Goal: Task Accomplishment & Management: Manage account settings

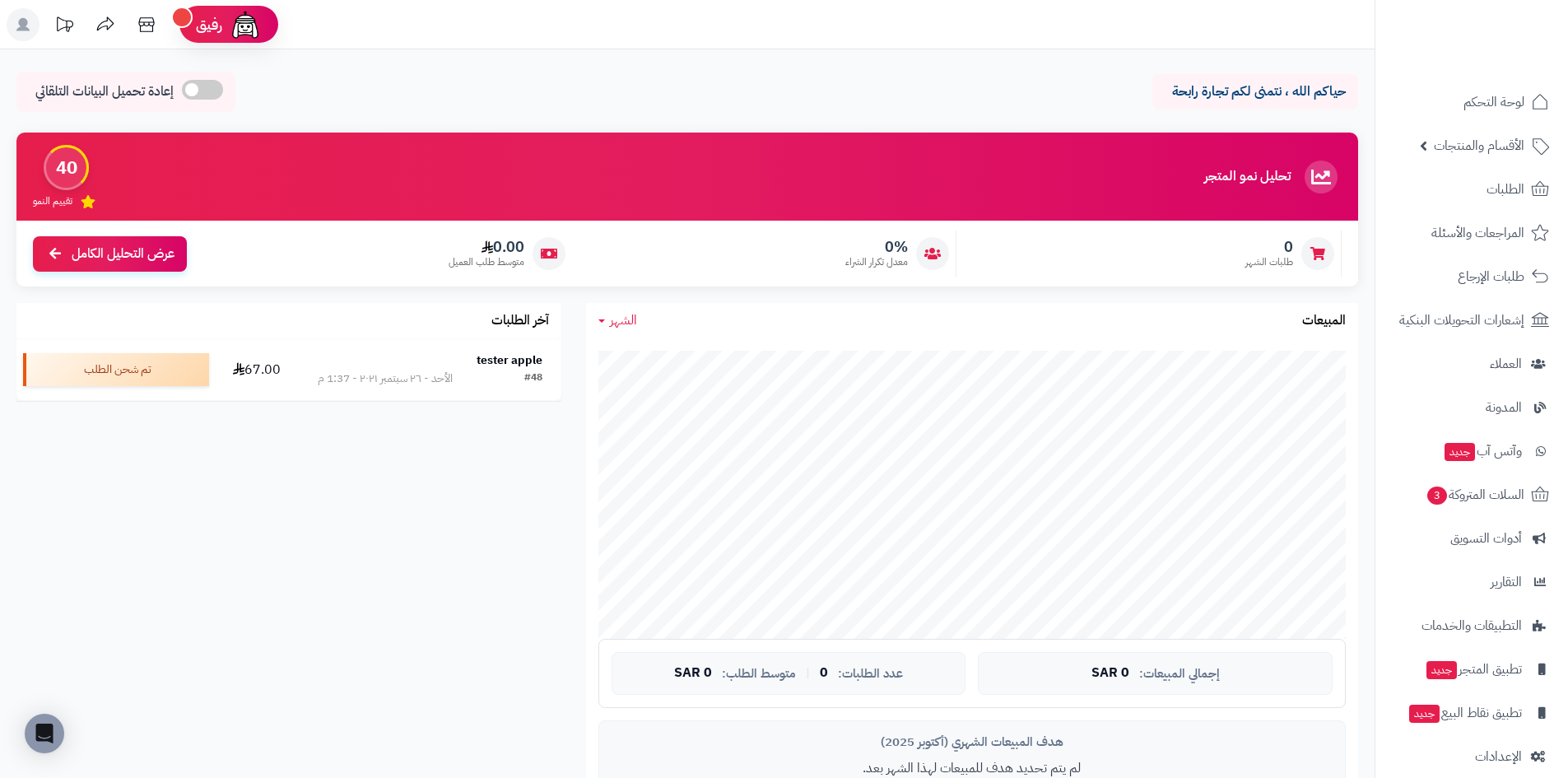
click at [15, 33] on rect at bounding box center [23, 25] width 33 height 33
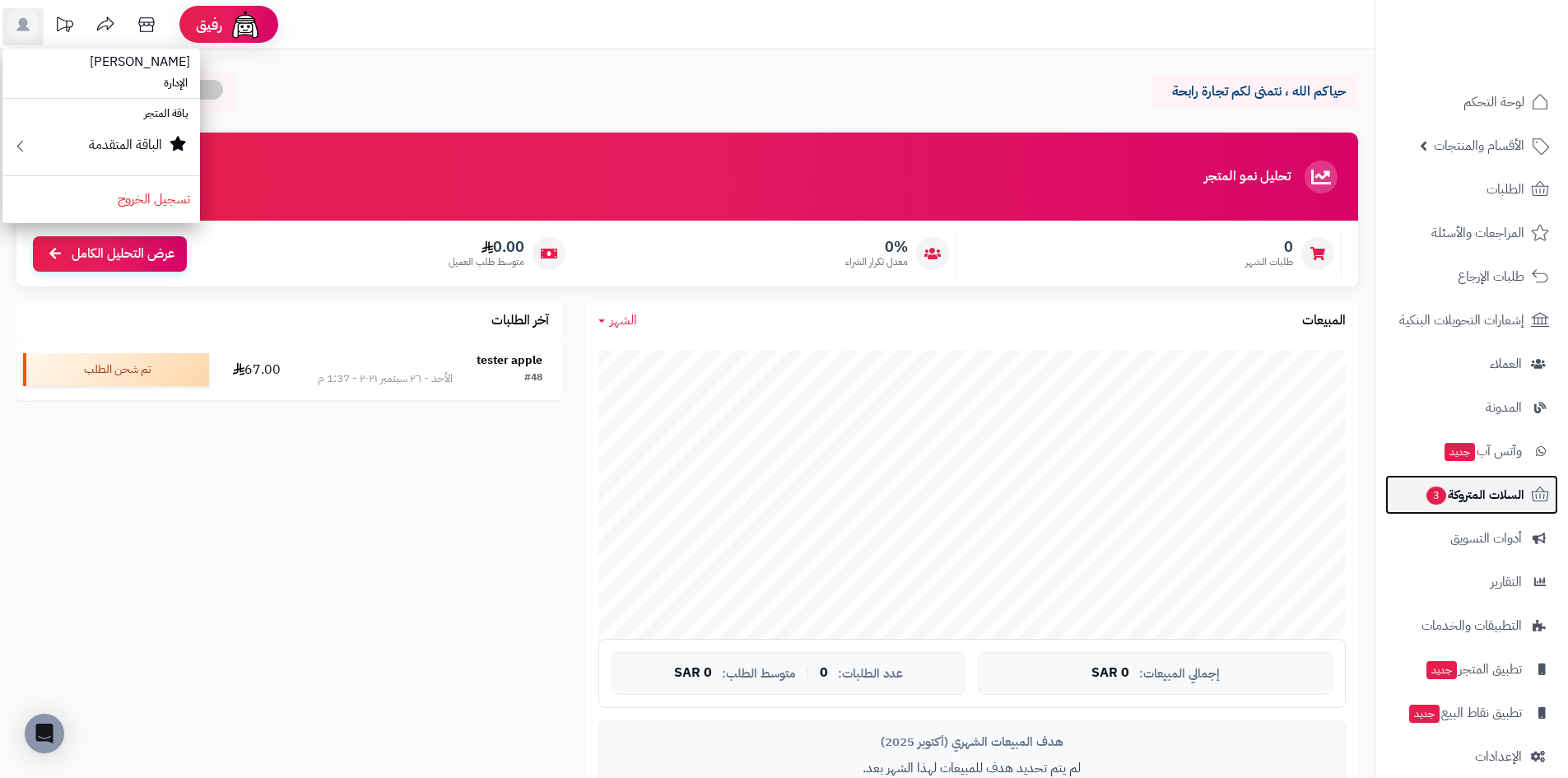
click at [1435, 502] on span "3" at bounding box center [1437, 495] width 20 height 18
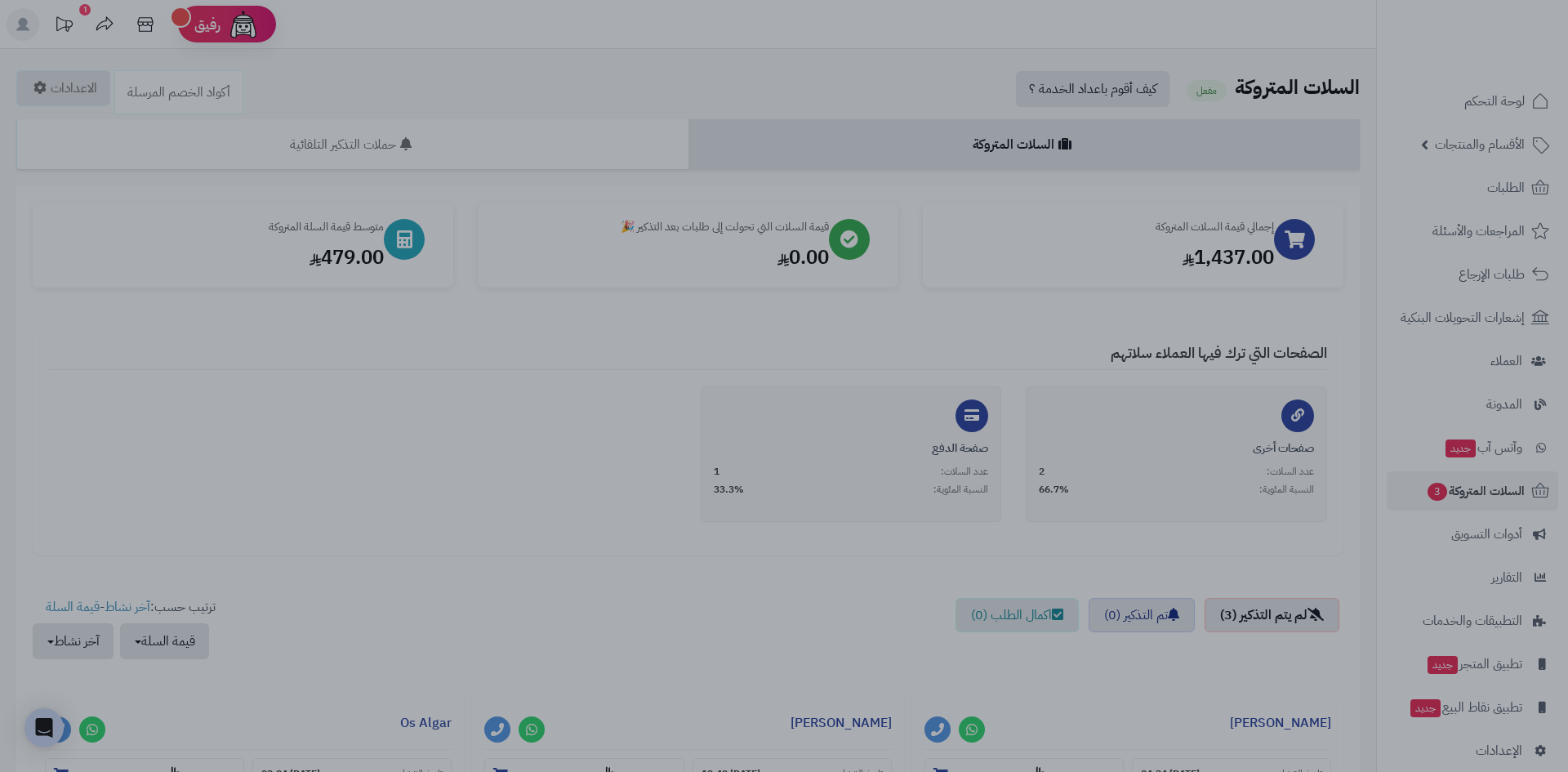
click at [380, 470] on div at bounding box center [784, 386] width 1568 height 772
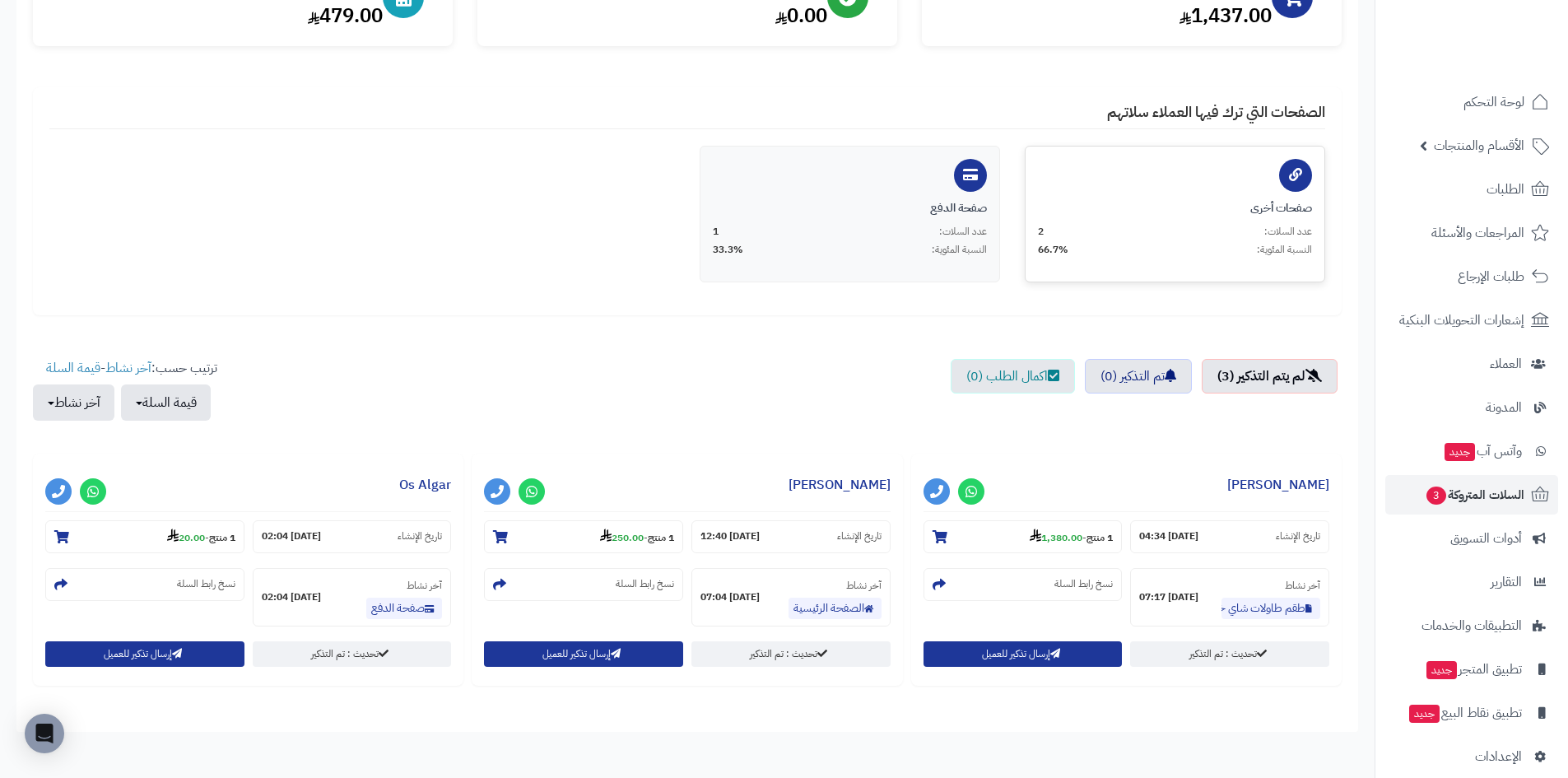
scroll to position [327, 0]
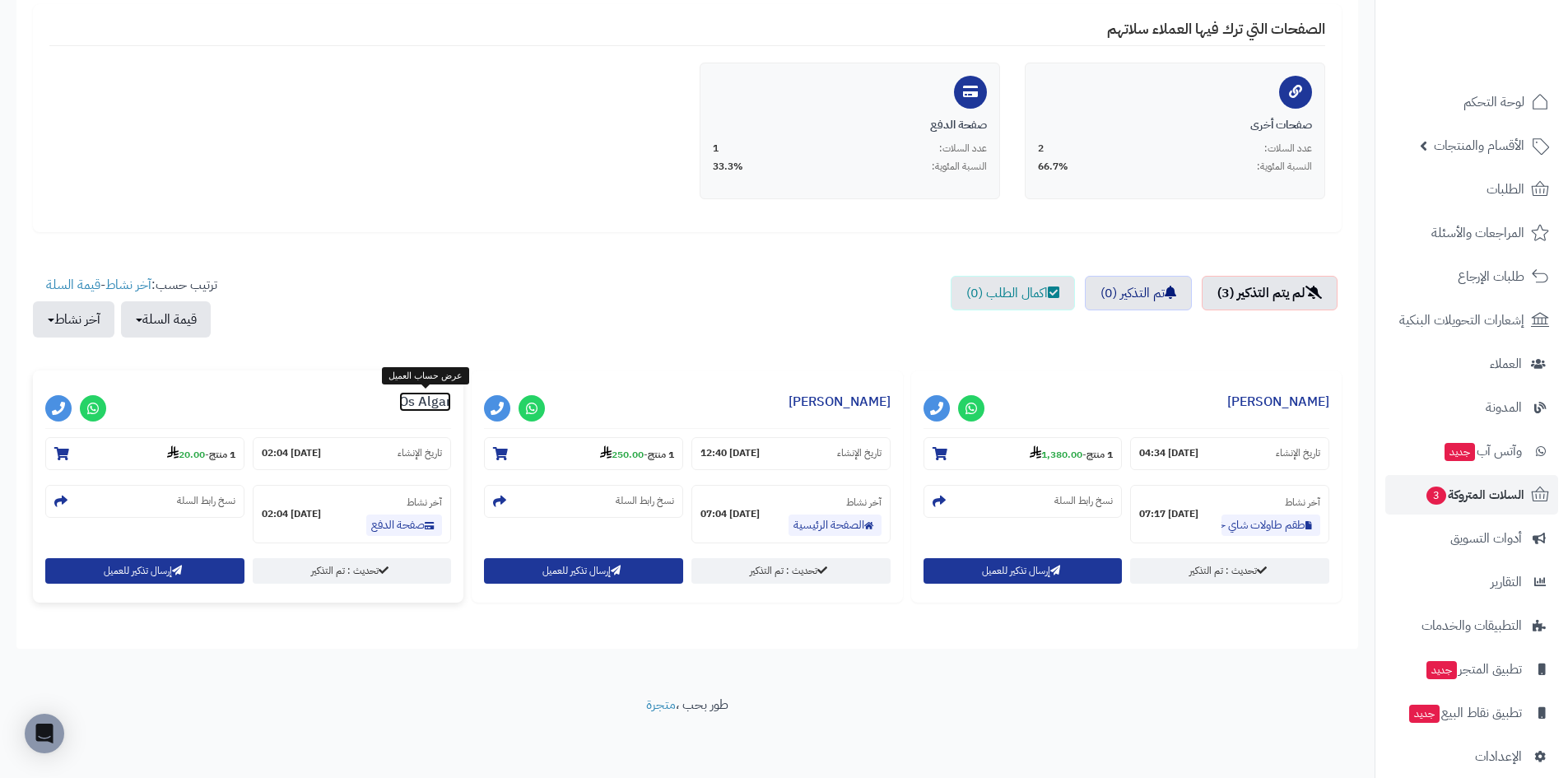
click at [419, 404] on link "Os Algar" at bounding box center [425, 401] width 52 height 20
click at [535, 405] on icon at bounding box center [532, 408] width 11 height 13
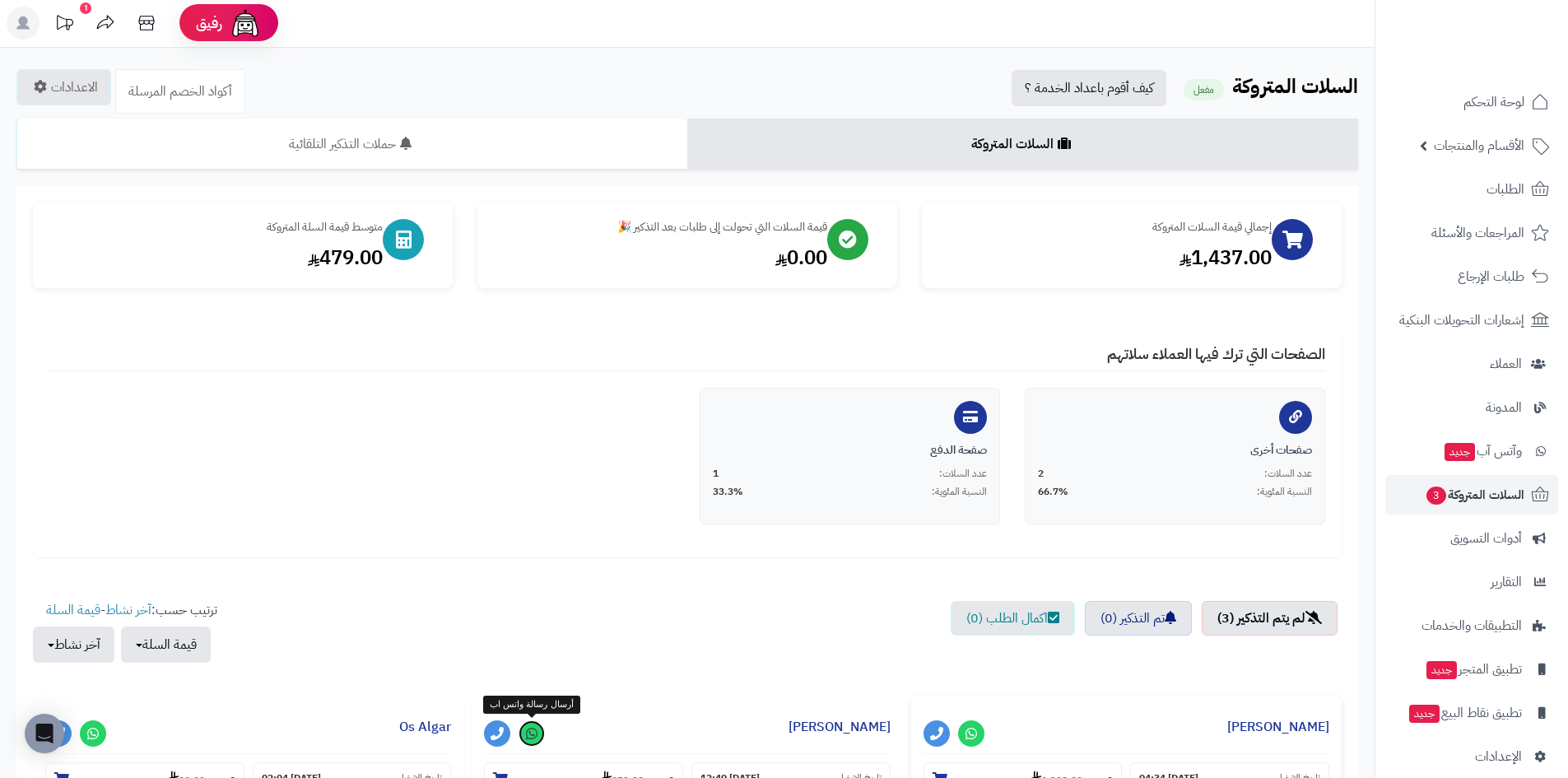
scroll to position [0, 0]
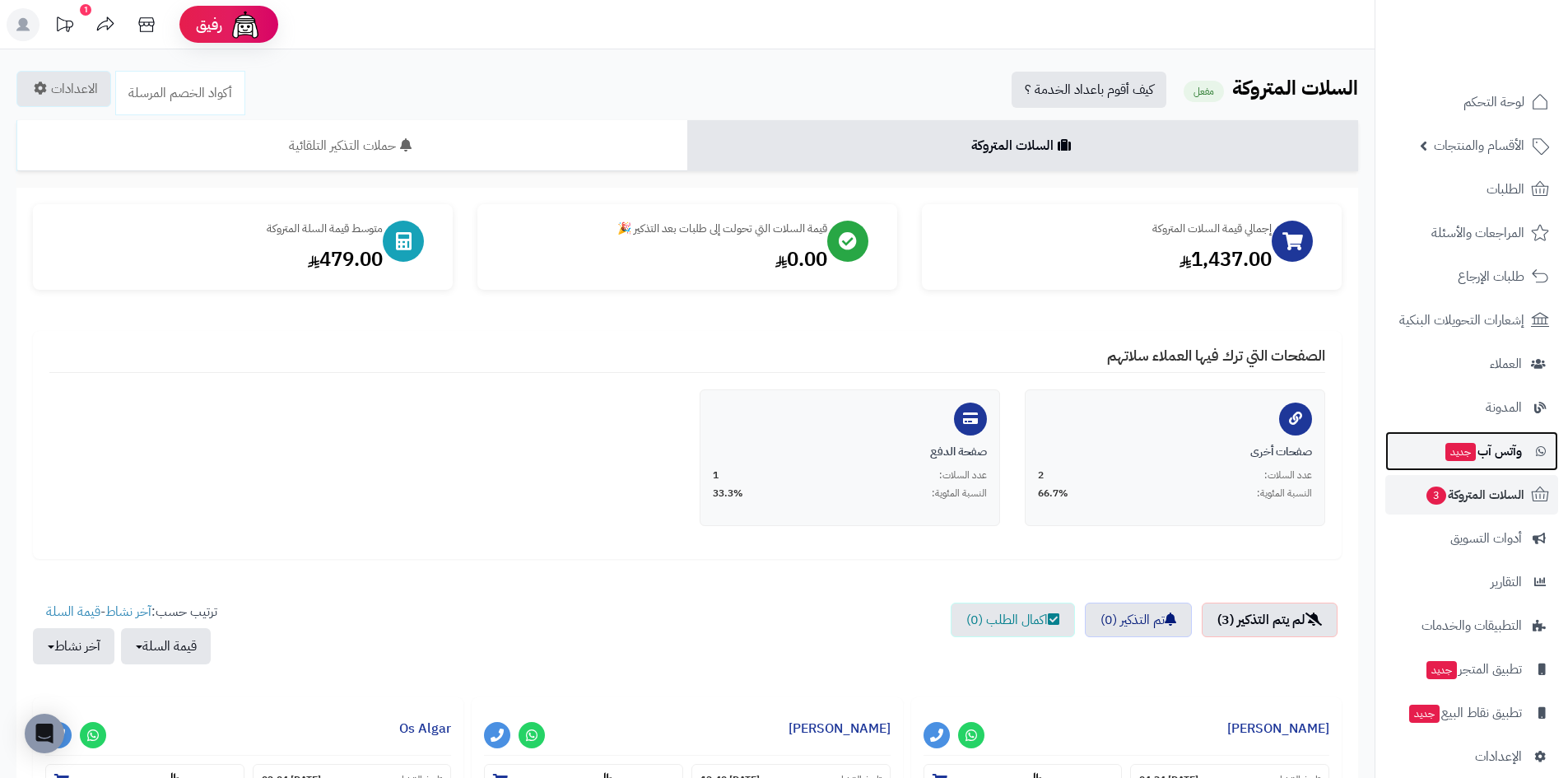
click at [1481, 463] on link "وآتس آب جديد" at bounding box center [1472, 451] width 173 height 40
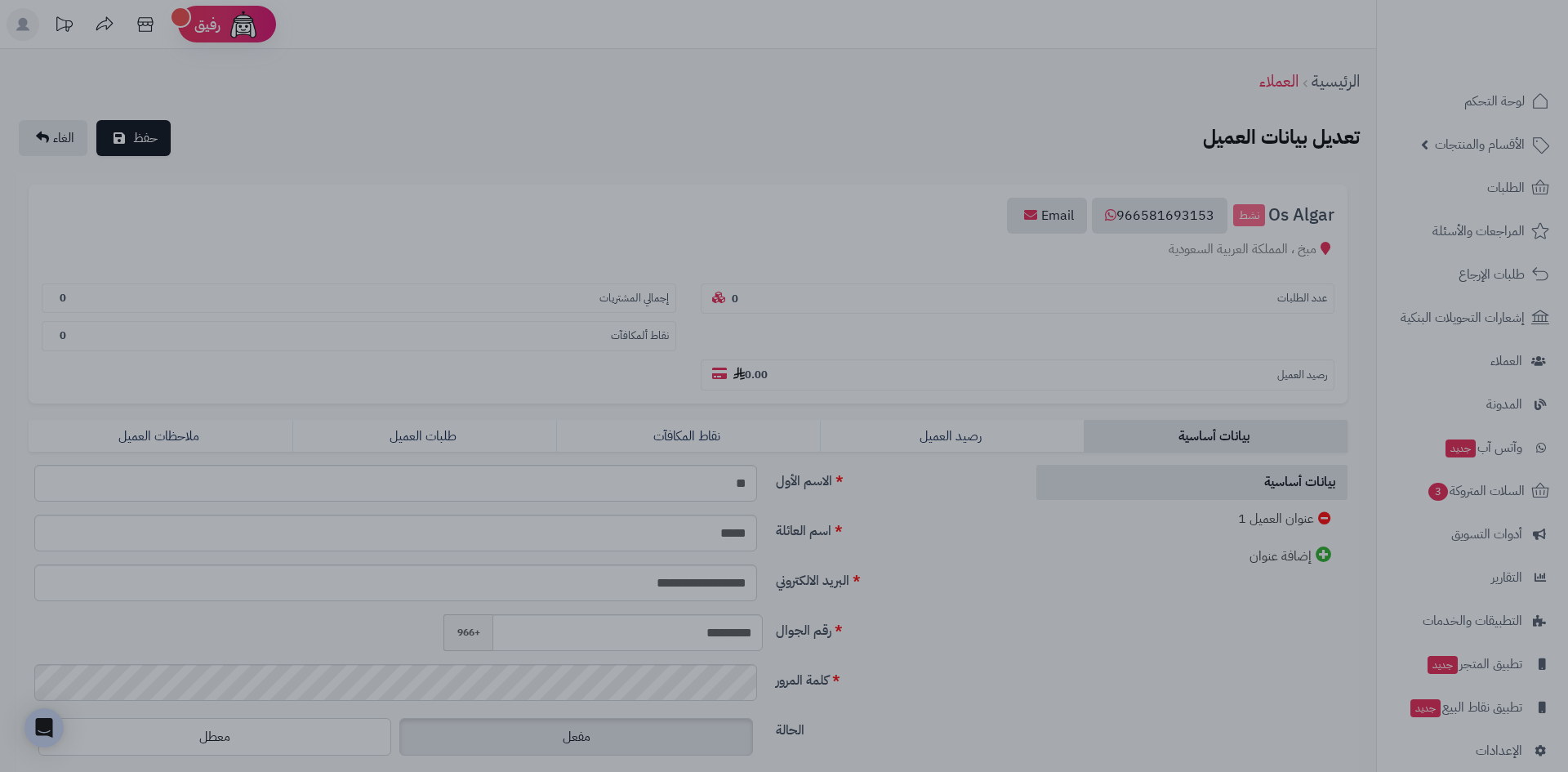
click at [802, 122] on div at bounding box center [784, 386] width 1568 height 772
